Goal: Task Accomplishment & Management: Manage account settings

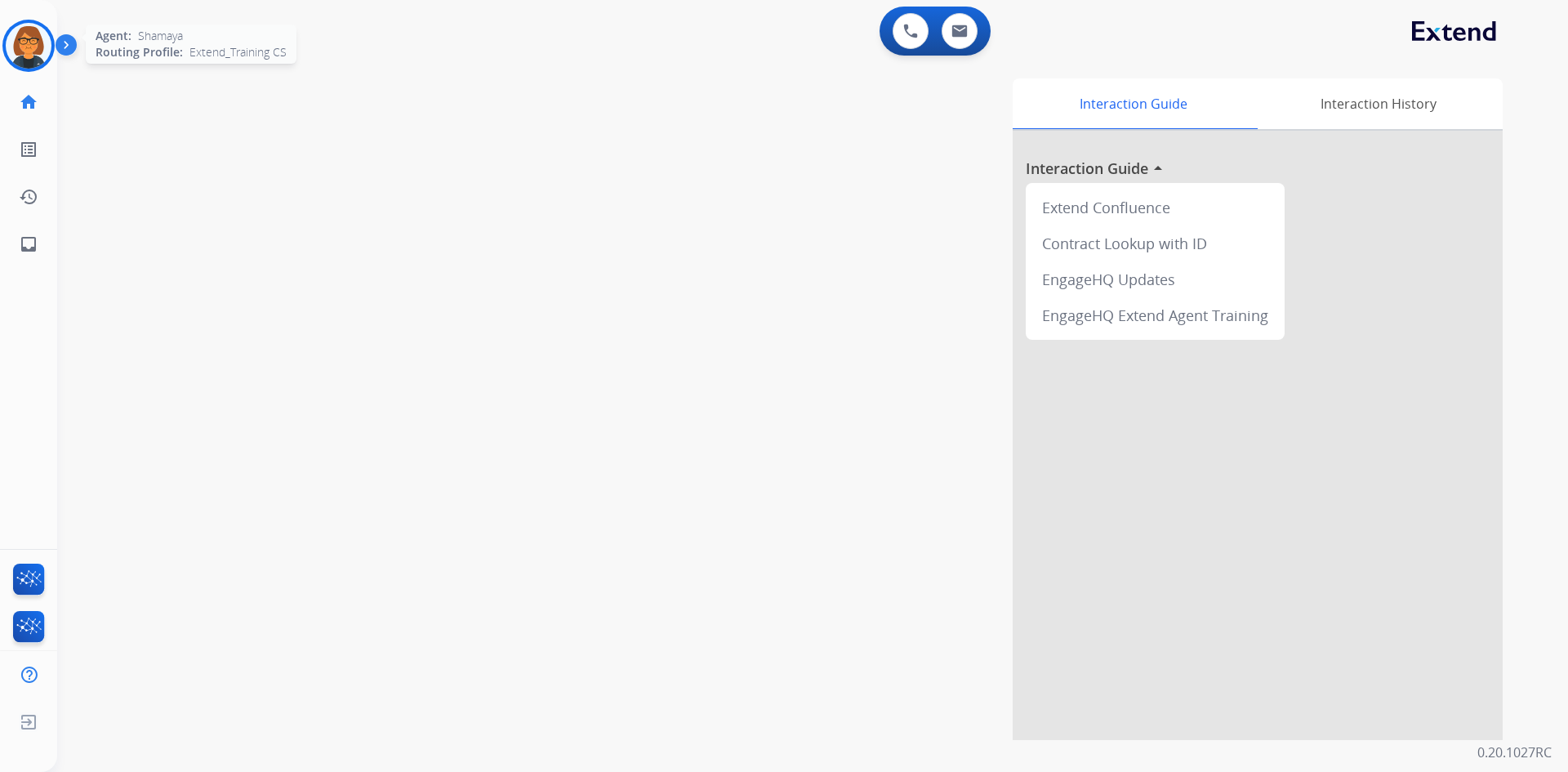
click at [20, 36] on img at bounding box center [28, 45] width 45 height 45
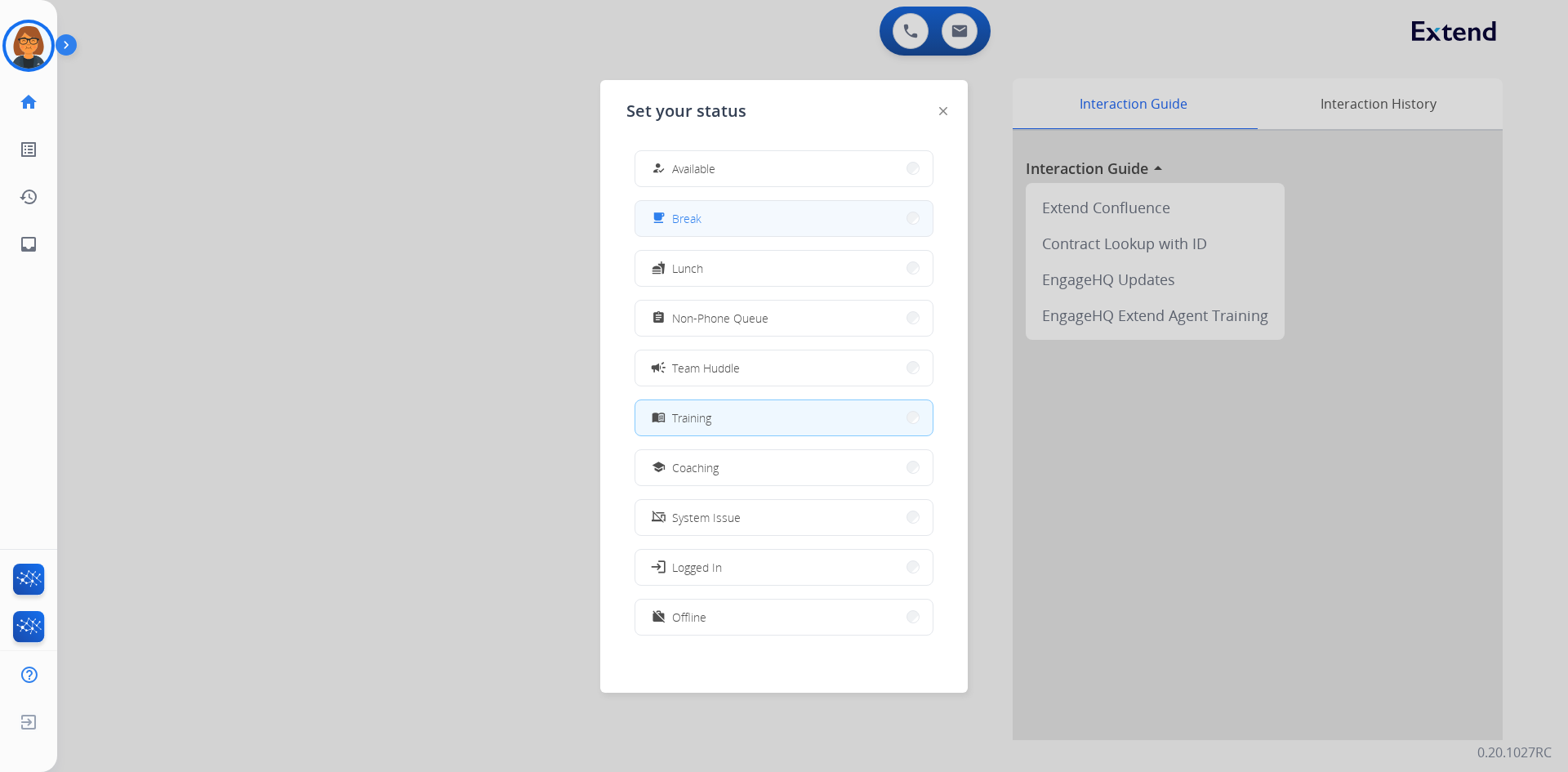
click at [727, 222] on button "free_breakfast Break" at bounding box center [784, 218] width 297 height 35
